Goal: Task Accomplishment & Management: Use online tool/utility

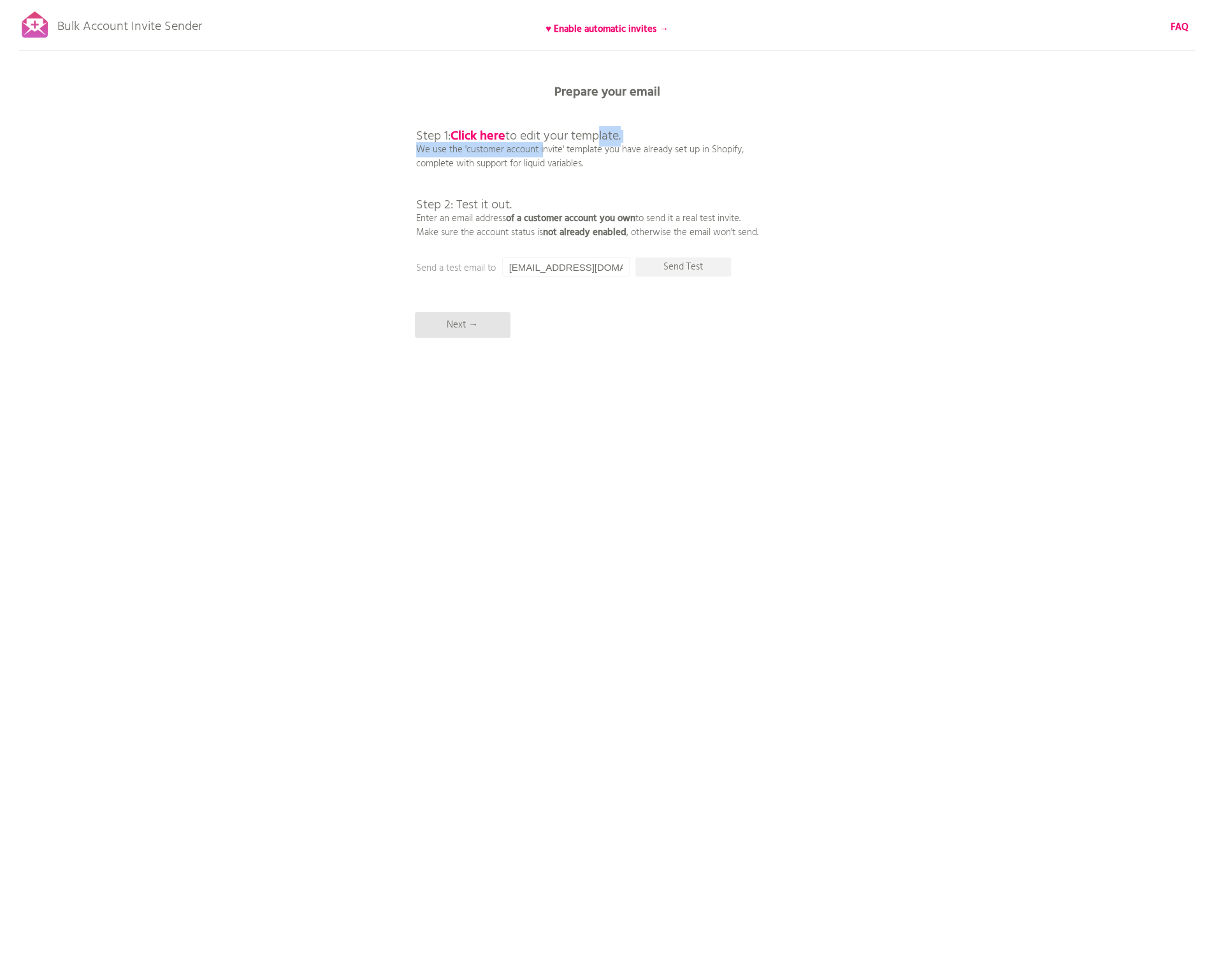
drag, startPoint x: 534, startPoint y: 152, endPoint x: 627, endPoint y: 119, distance: 98.7
click at [607, 133] on p "Step 1: Click here to edit your template. We use the 'customer account invite' …" at bounding box center [587, 170] width 343 height 138
click at [648, 91] on b "Prepare your email" at bounding box center [607, 92] width 106 height 20
click at [754, 94] on p "Prepare your email" at bounding box center [607, 92] width 383 height 13
click at [478, 330] on p "Next →" at bounding box center [463, 325] width 95 height 26
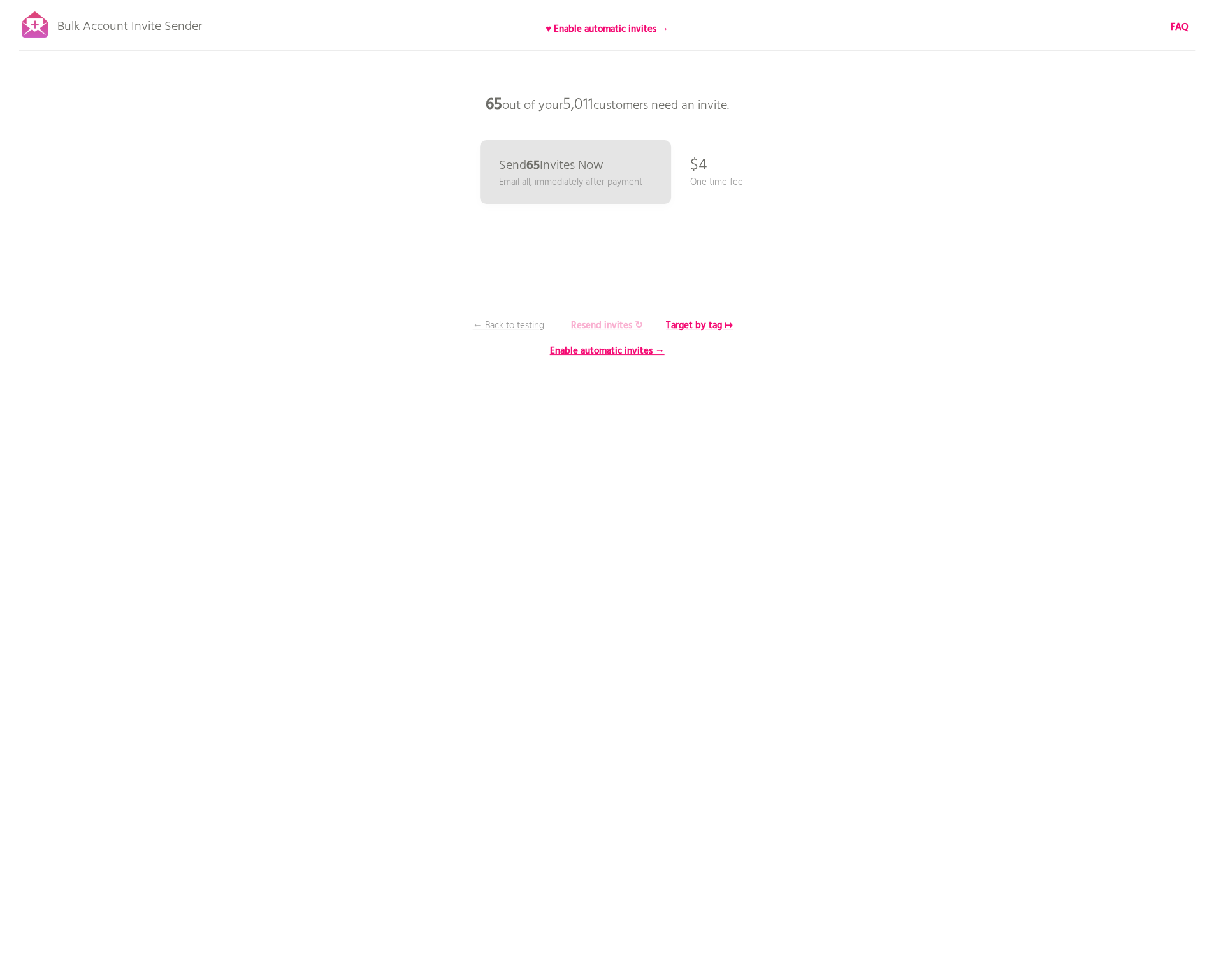
click at [621, 322] on b "Resend invites ↻" at bounding box center [607, 326] width 72 height 15
click at [600, 328] on b "Resend invites ↻" at bounding box center [607, 326] width 72 height 15
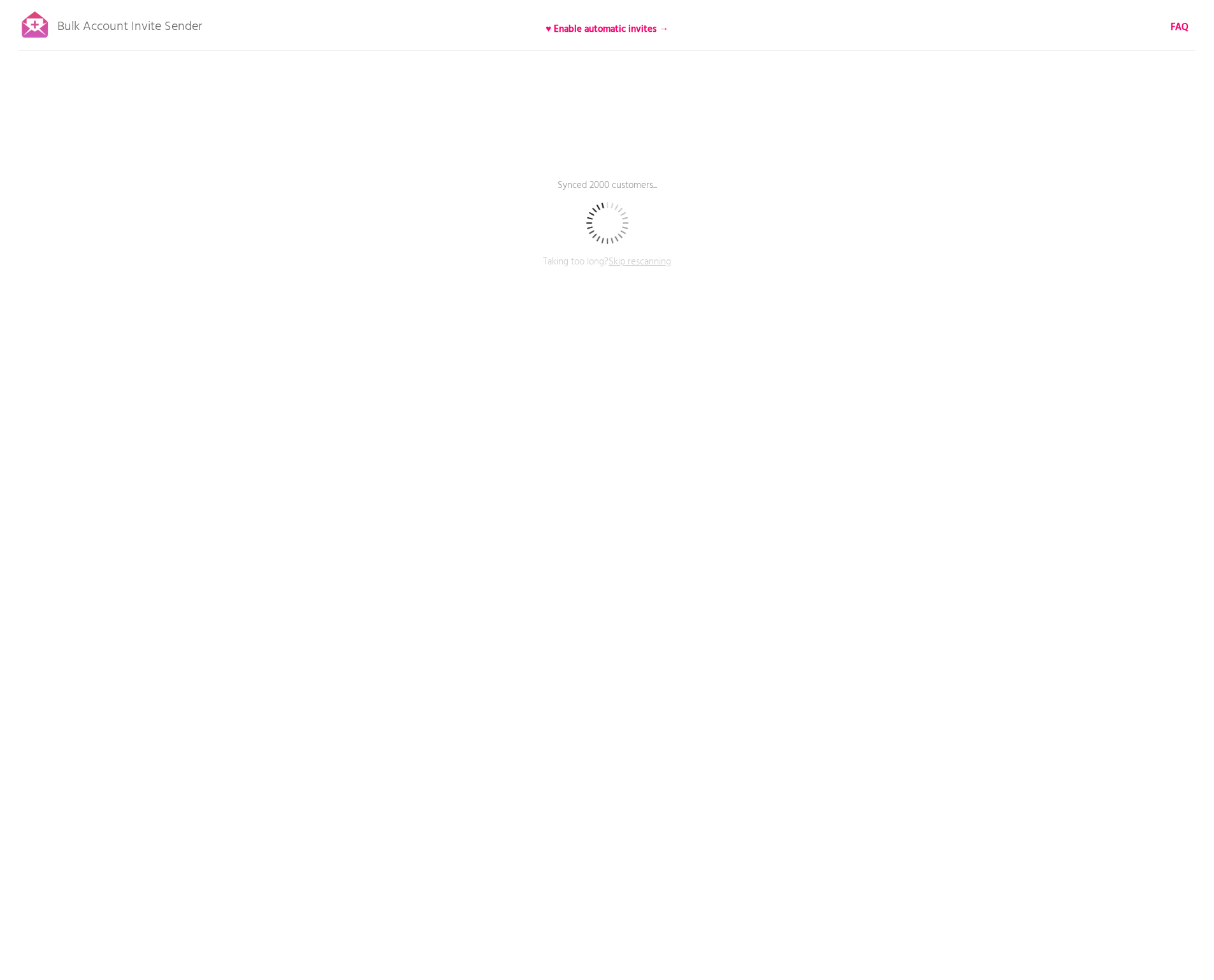
click at [639, 262] on span "Skip rescanning" at bounding box center [640, 262] width 63 height 15
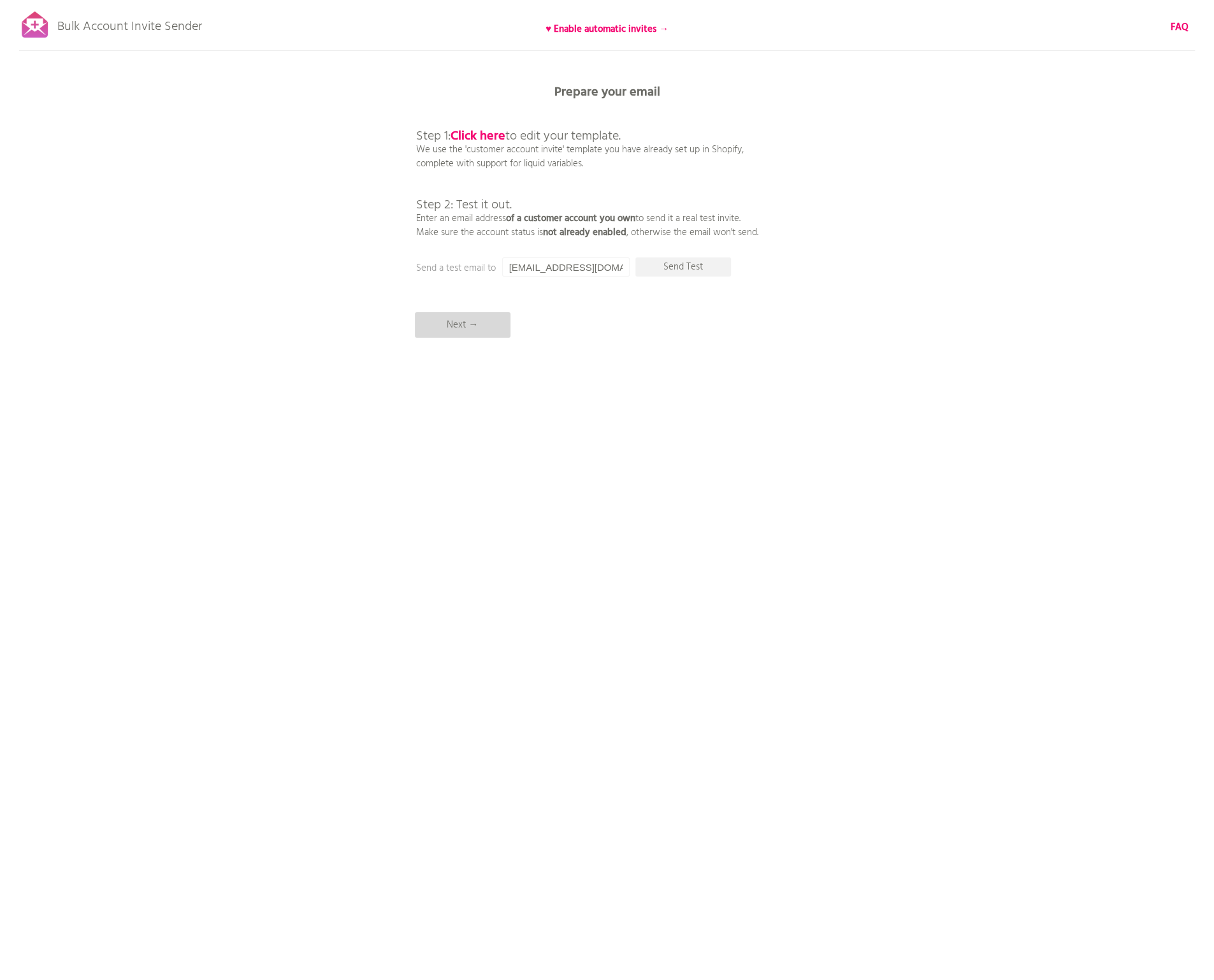
click at [484, 332] on p "Next →" at bounding box center [463, 325] width 95 height 26
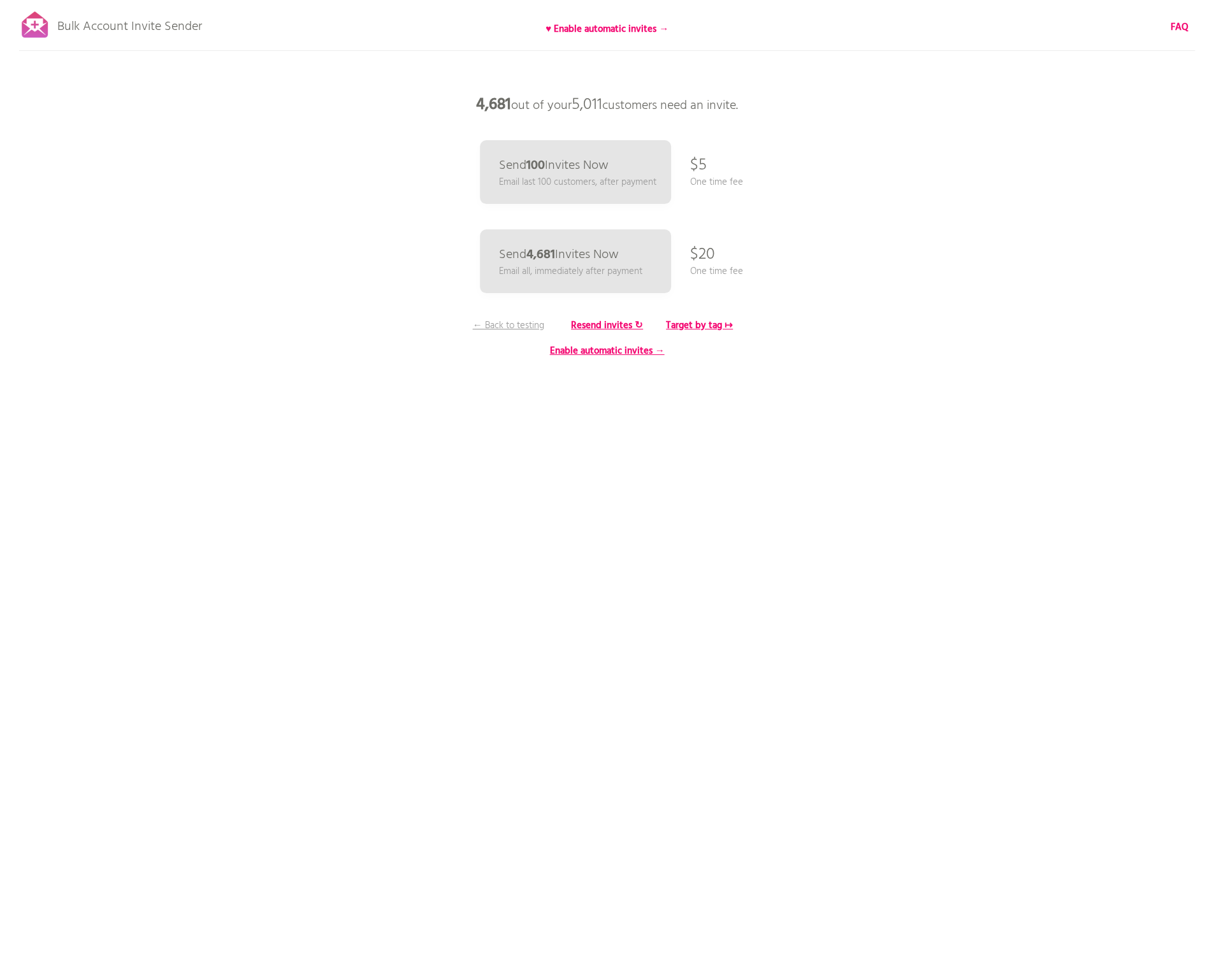
drag, startPoint x: 468, startPoint y: 107, endPoint x: 762, endPoint y: 103, distance: 294.0
click at [762, 103] on p "4,681 out of your 5,011 customers need an invite." at bounding box center [607, 105] width 383 height 38
click at [771, 108] on p "4,681 out of your 5,011 customers need an invite." at bounding box center [607, 105] width 383 height 38
click at [405, 441] on div "Bulk Account Invite Sender ♥ Enable automatic invites → FAQ Skipped syncing cus…" at bounding box center [607, 223] width 1214 height 446
drag, startPoint x: 475, startPoint y: 105, endPoint x: 810, endPoint y: 103, distance: 335.0
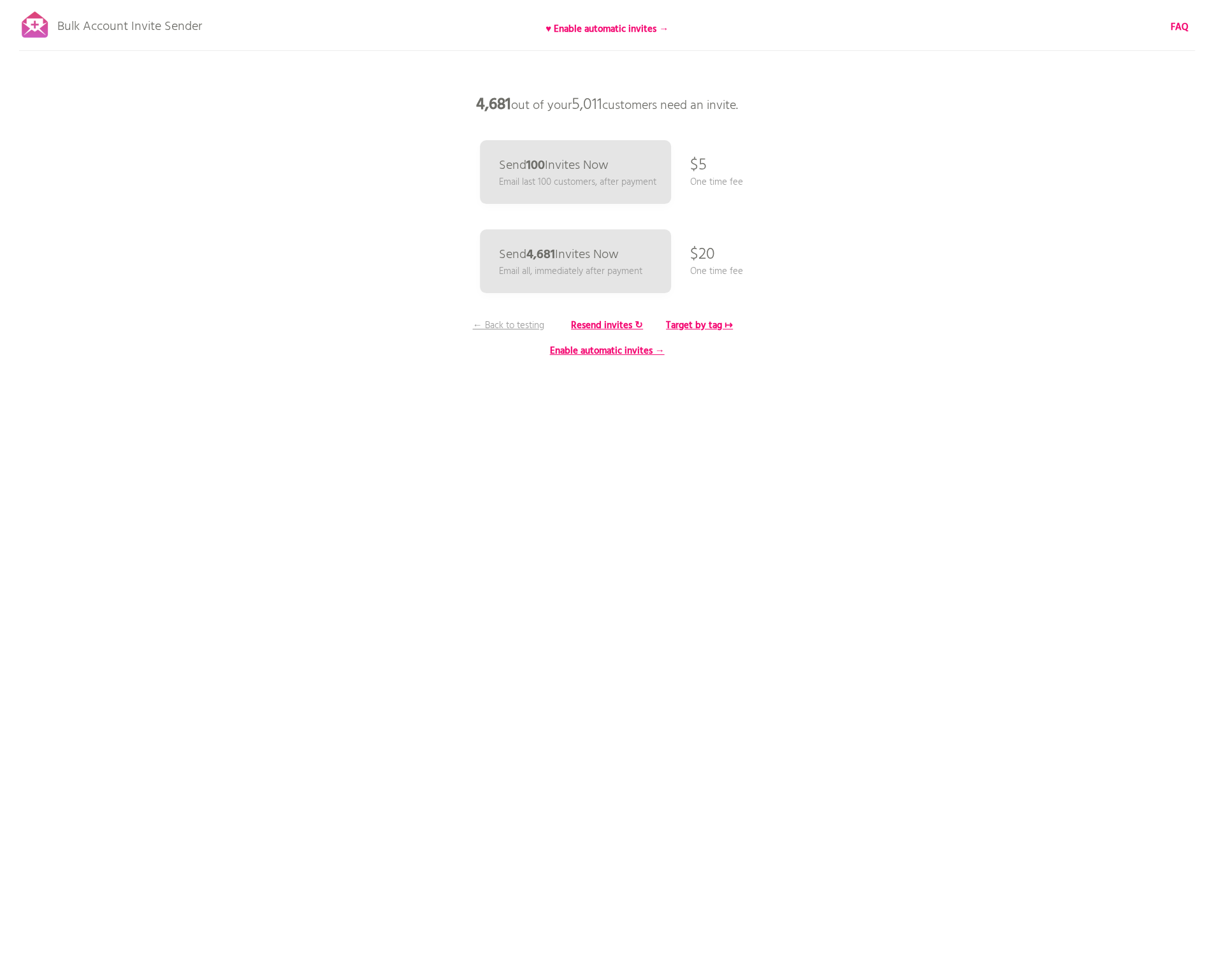
click at [810, 103] on div "Bulk Account Invite Sender ♥ Enable automatic invites → FAQ Skipped syncing cus…" at bounding box center [607, 223] width 1214 height 446
click at [812, 103] on div "Bulk Account Invite Sender ♥ Enable automatic invites → FAQ Skipped syncing cus…" at bounding box center [607, 223] width 1214 height 446
click at [526, 319] on p "← Back to testing" at bounding box center [509, 325] width 95 height 14
